Goal: Transaction & Acquisition: Book appointment/travel/reservation

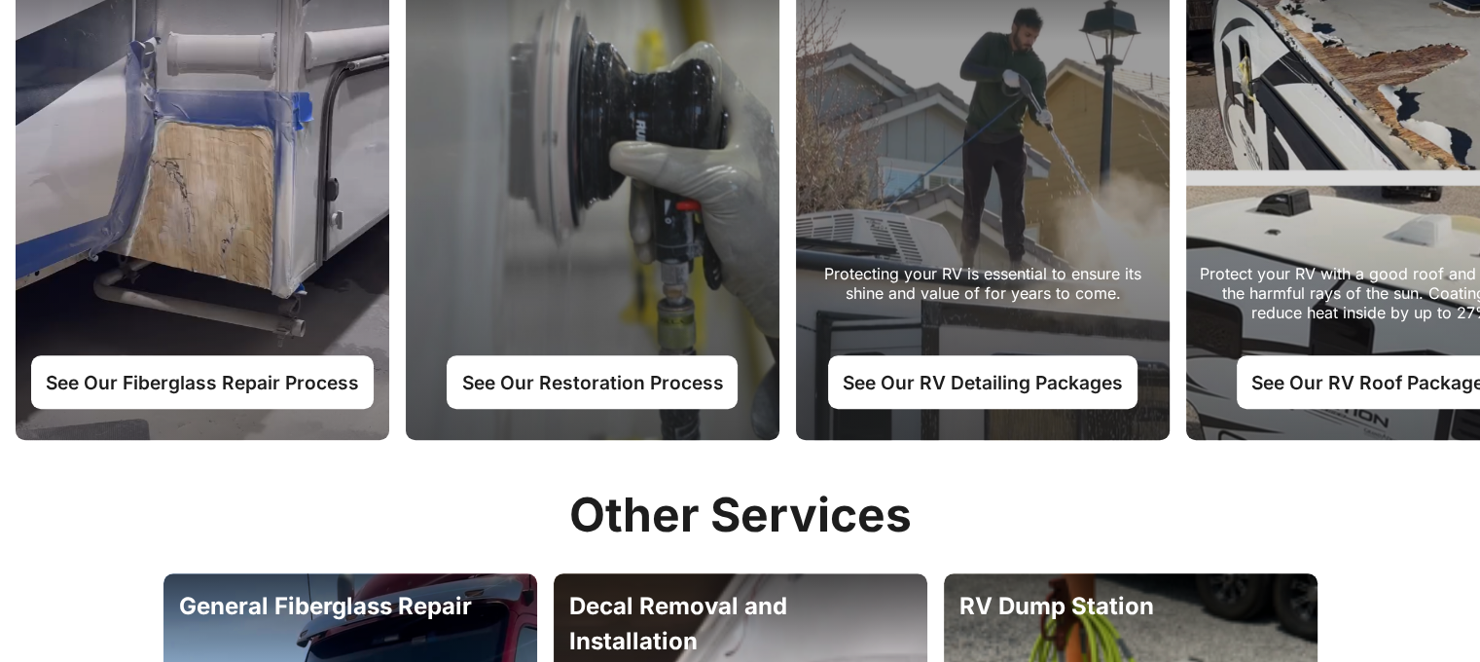
scroll to position [1168, 0]
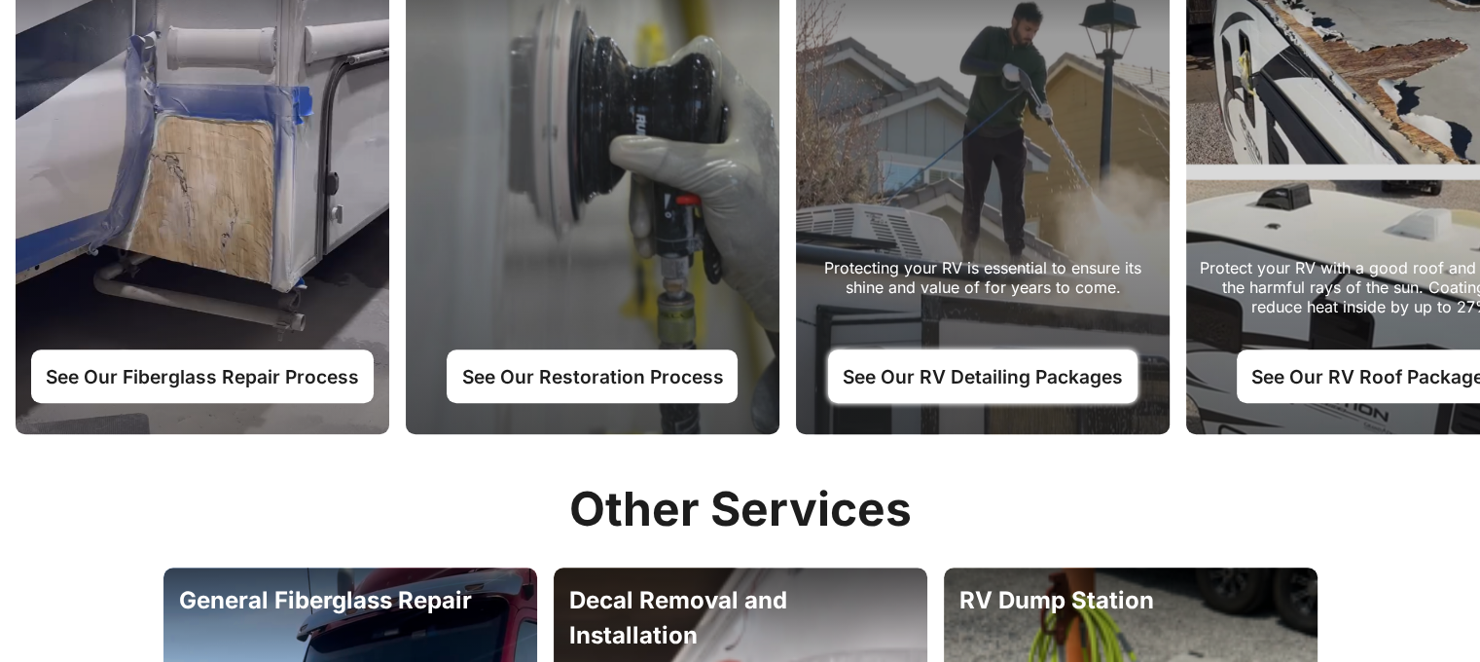
click at [959, 369] on link "See Our RV Detailing Packages" at bounding box center [983, 375] width 310 height 53
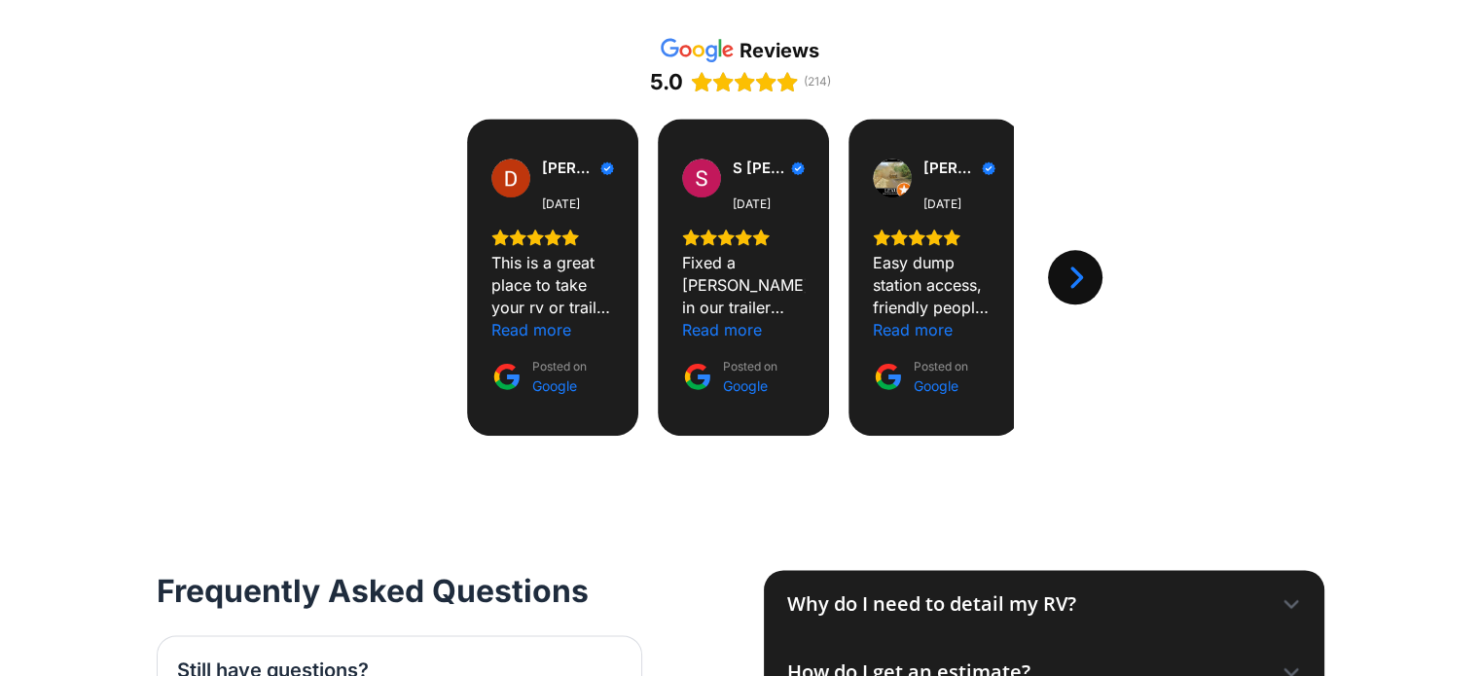
scroll to position [2433, 0]
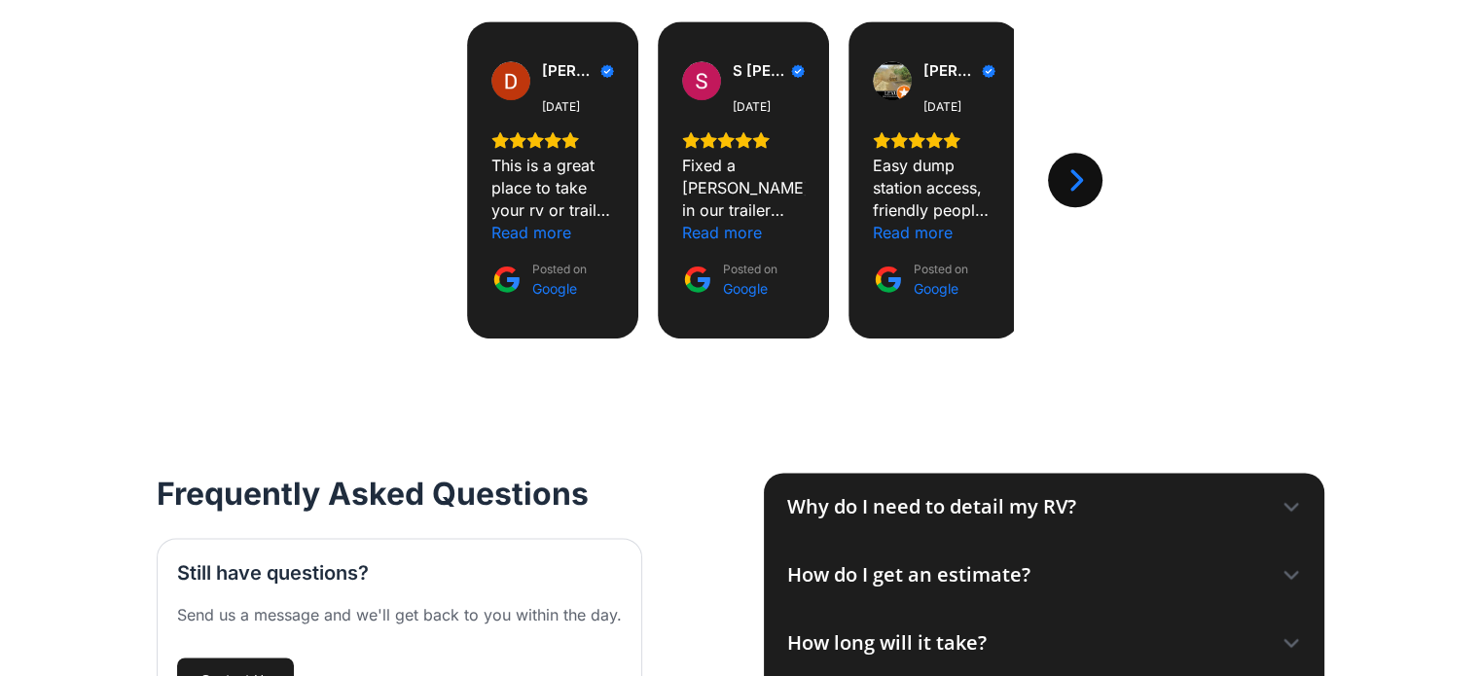
click at [1299, 497] on icon at bounding box center [1291, 506] width 19 height 19
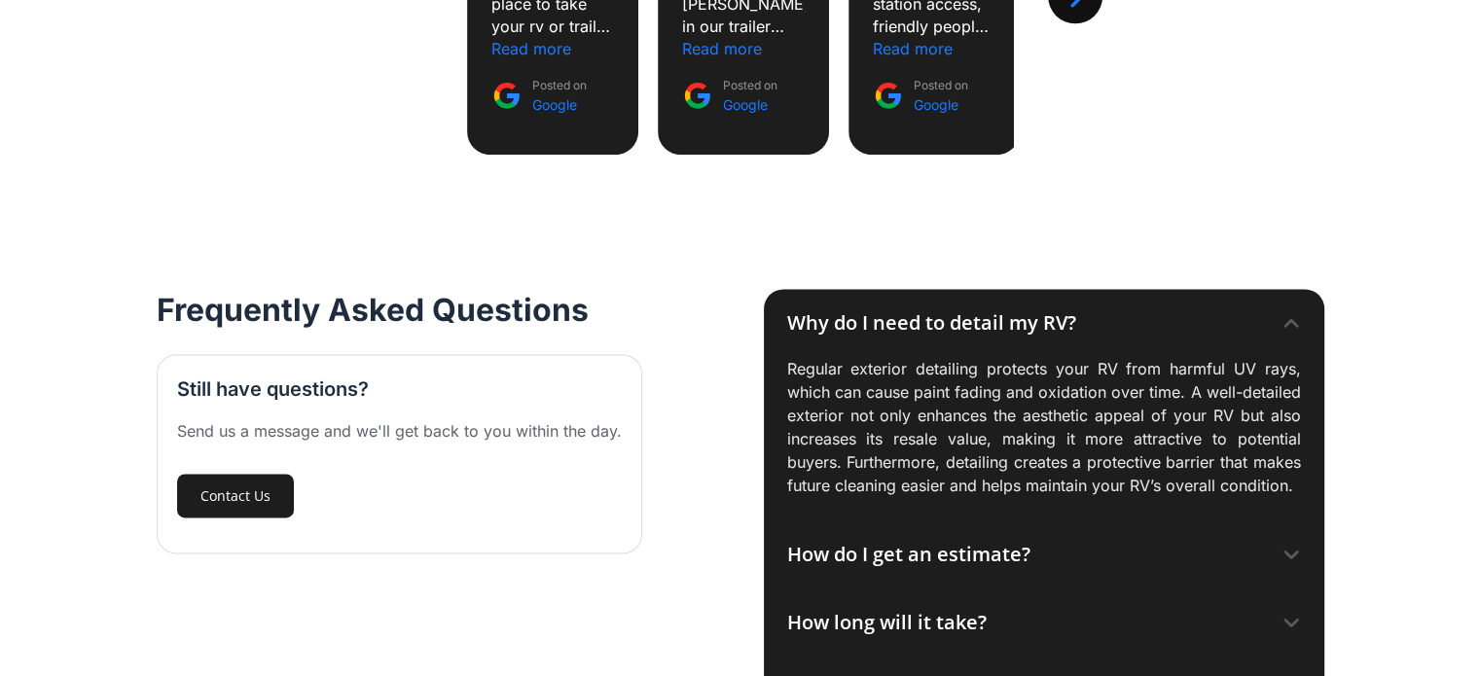
scroll to position [2628, 0]
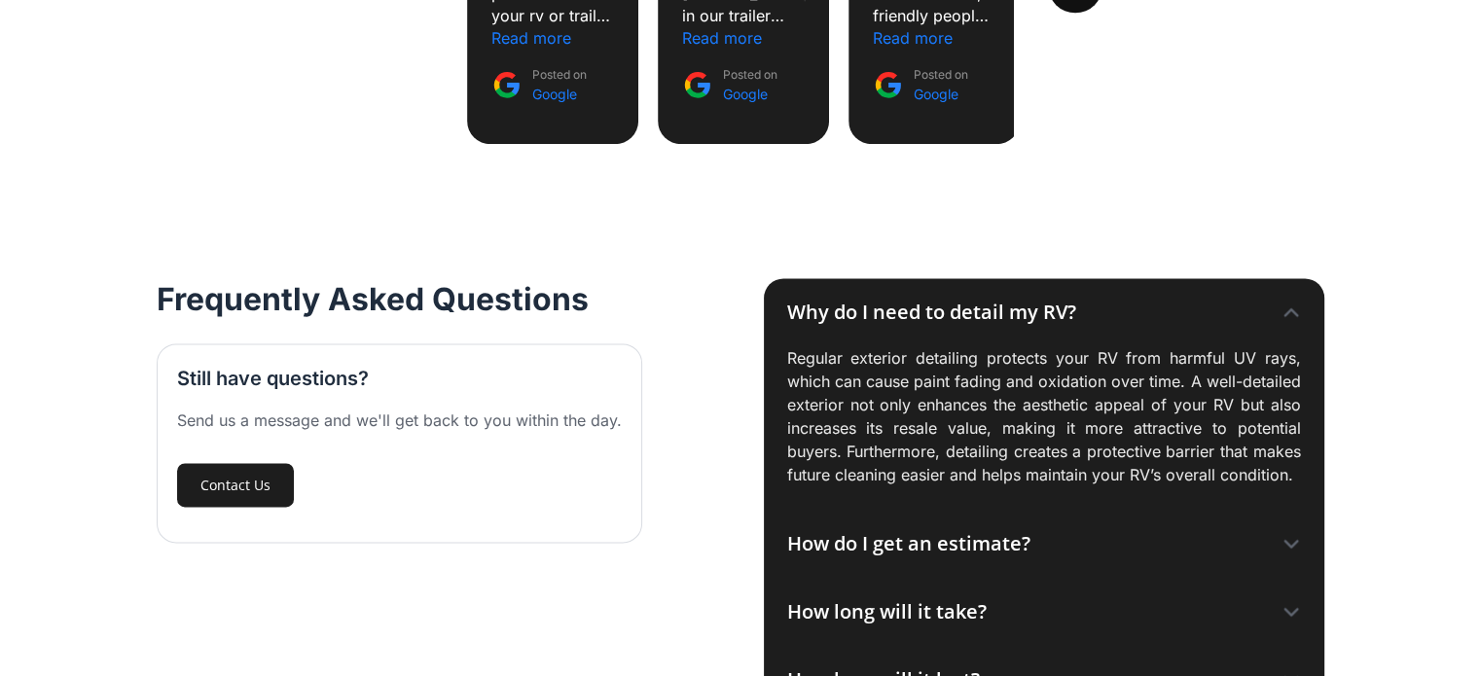
click at [1300, 510] on div "How do I get an estimate?" at bounding box center [1044, 544] width 561 height 68
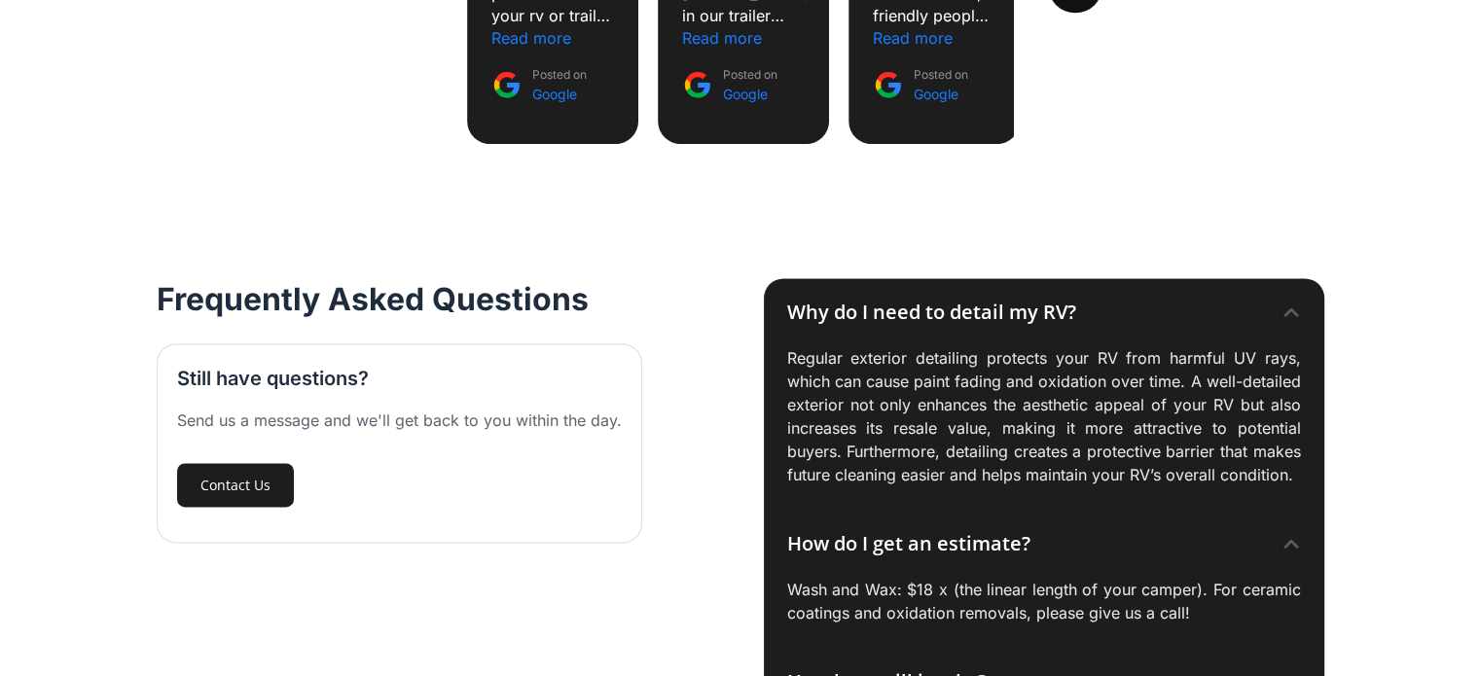
click at [1292, 673] on icon at bounding box center [1291, 682] width 19 height 19
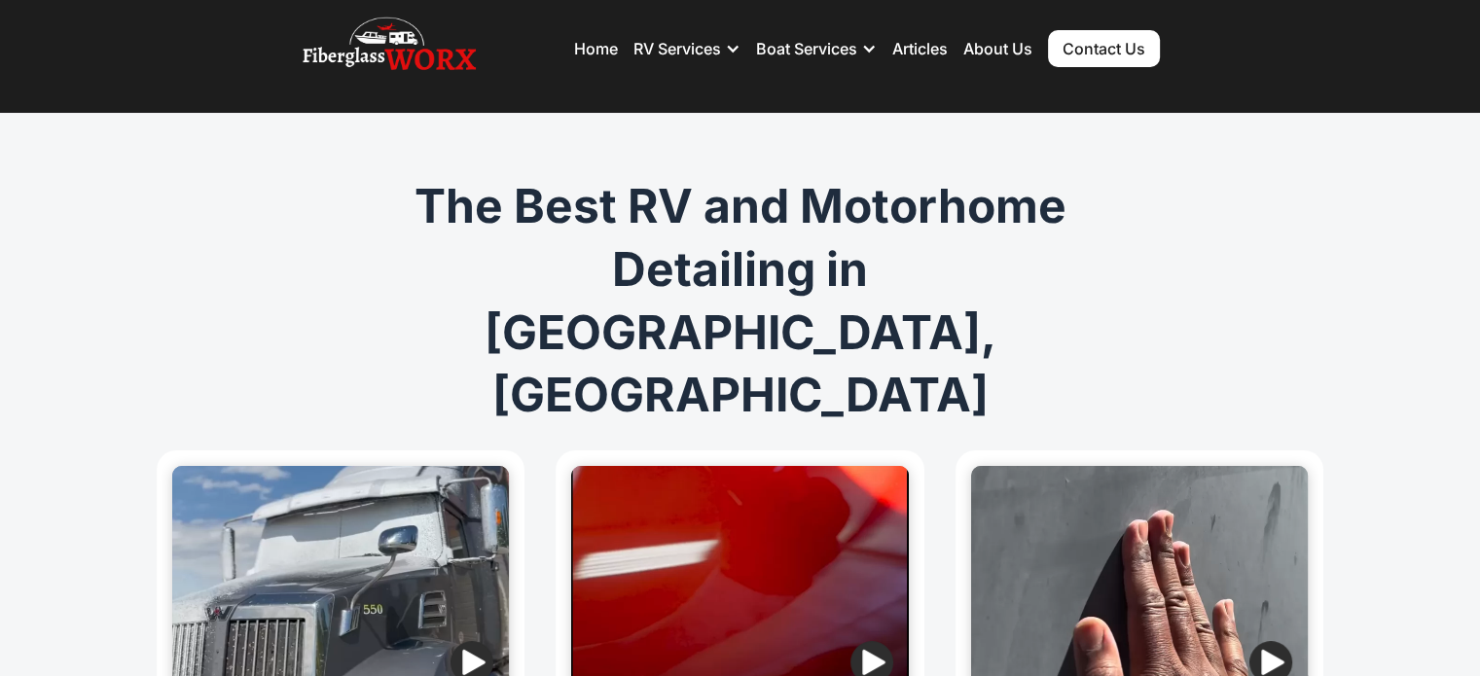
scroll to position [0, 0]
